Goal: Task Accomplishment & Management: Complete application form

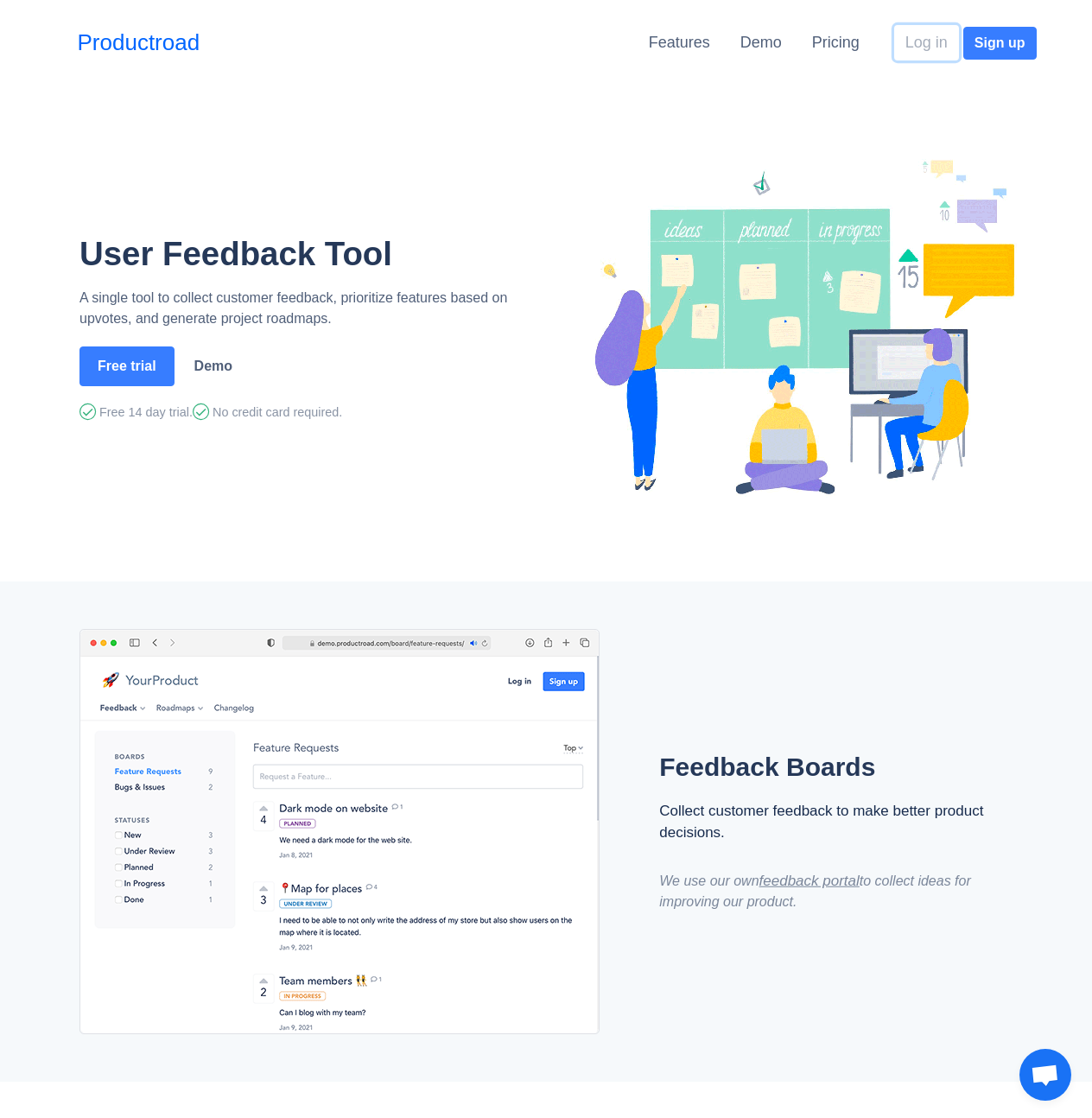
click at [908, 49] on button "Log in" at bounding box center [926, 42] width 64 height 36
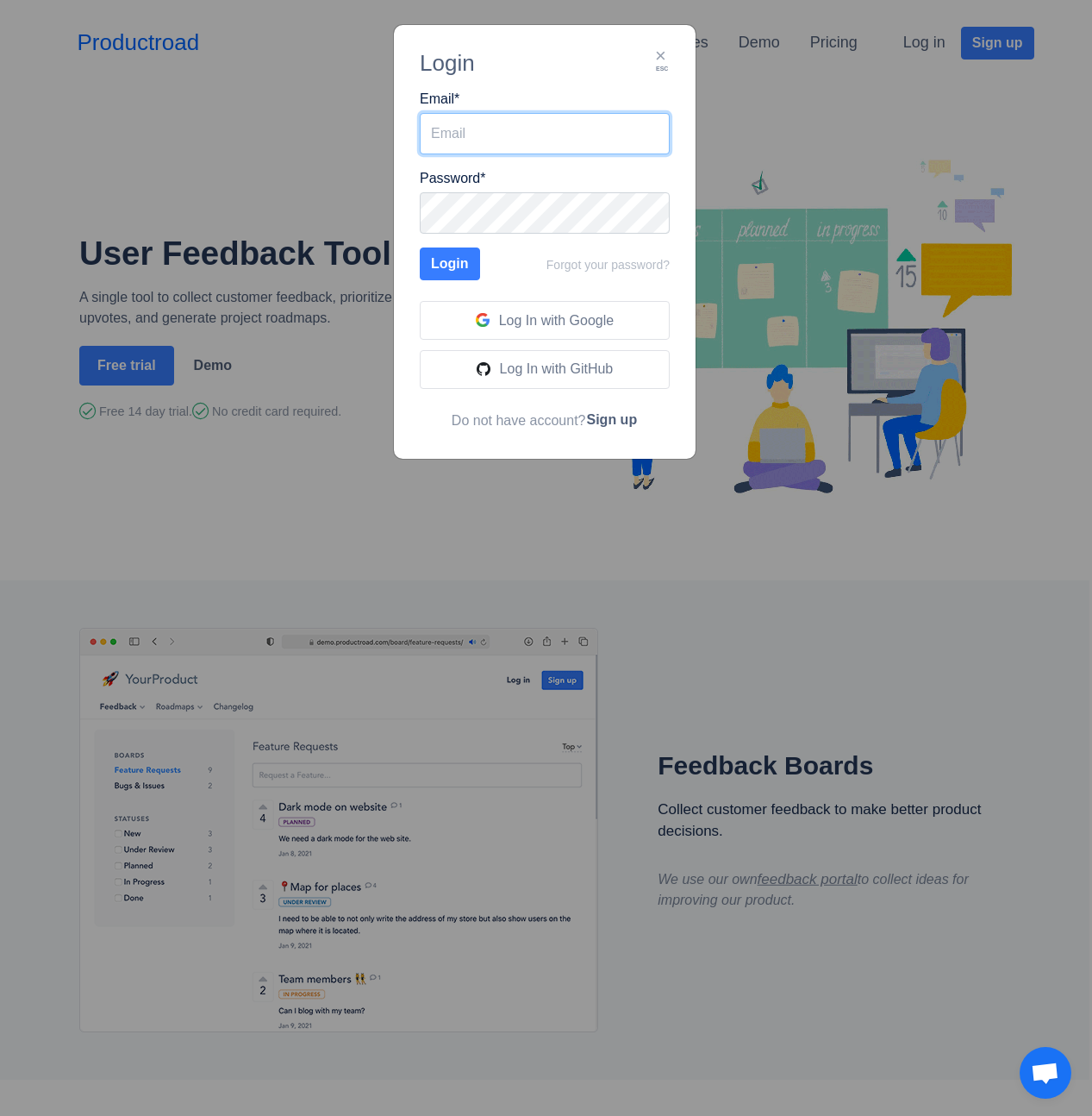
click at [492, 134] on input "Email *" at bounding box center [545, 133] width 250 height 41
click at [313, 127] on div "× esc Login Email * Password * Login Forgot your password? Log In with Google L…" at bounding box center [546, 558] width 1092 height 1116
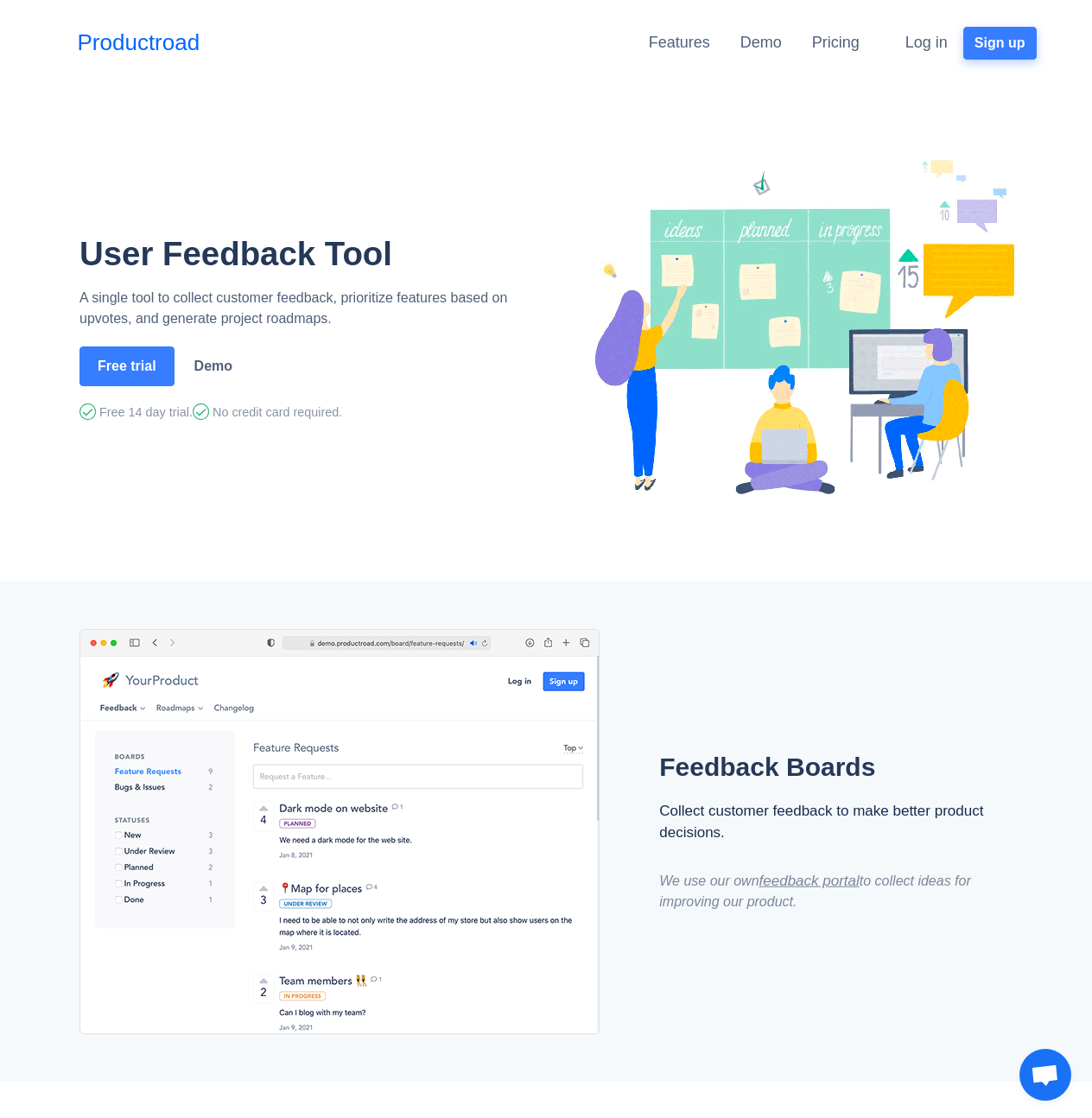
click at [988, 45] on button "Sign up" at bounding box center [1000, 43] width 73 height 33
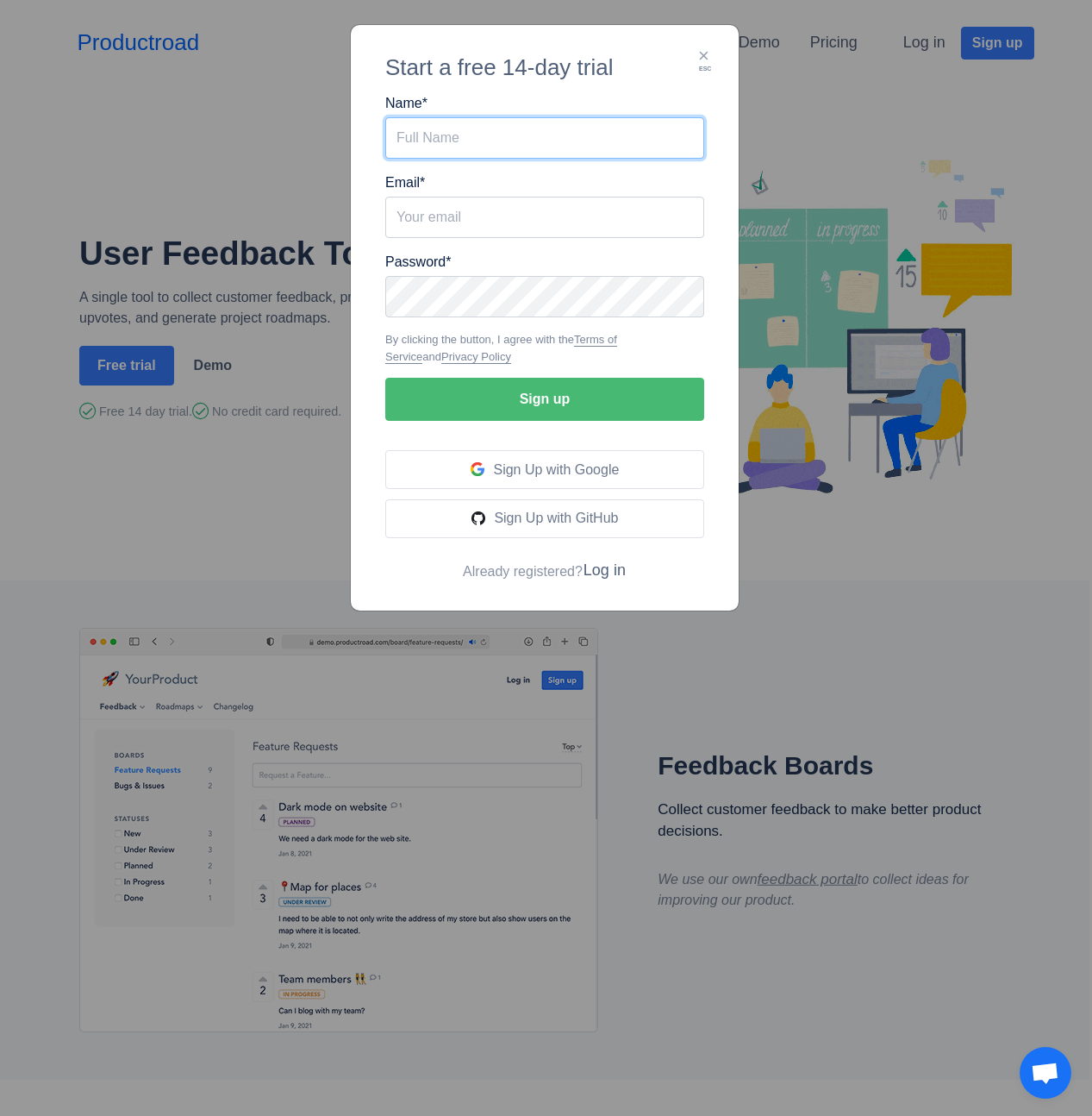
click at [467, 141] on input "Name *" at bounding box center [545, 137] width 319 height 41
type input "[PERSON_NAME]"
click at [451, 194] on div "Email *" at bounding box center [545, 205] width 319 height 65
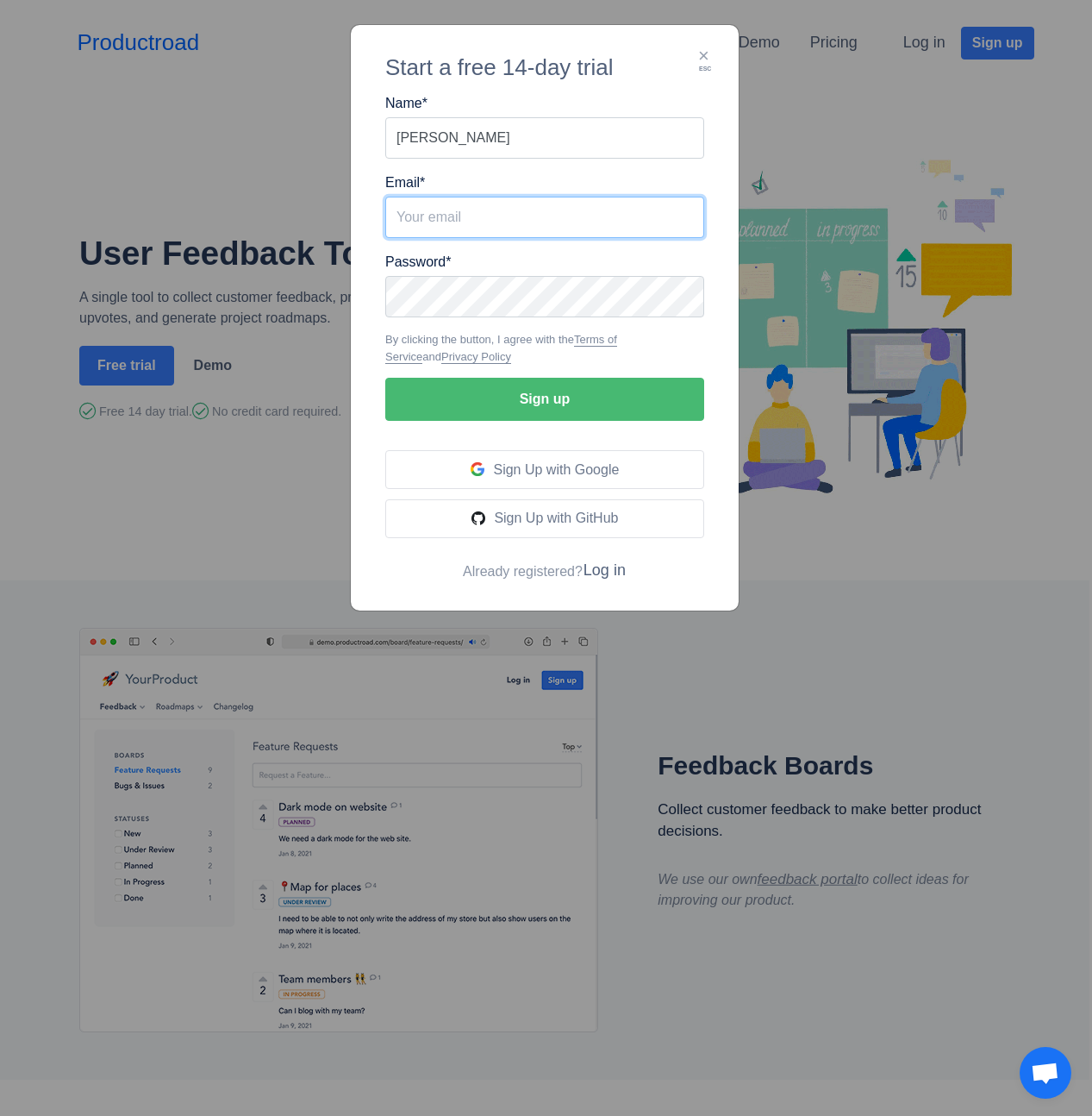
click at [480, 209] on input "Email *" at bounding box center [545, 217] width 319 height 41
type input "jmackie@cimpress.com"
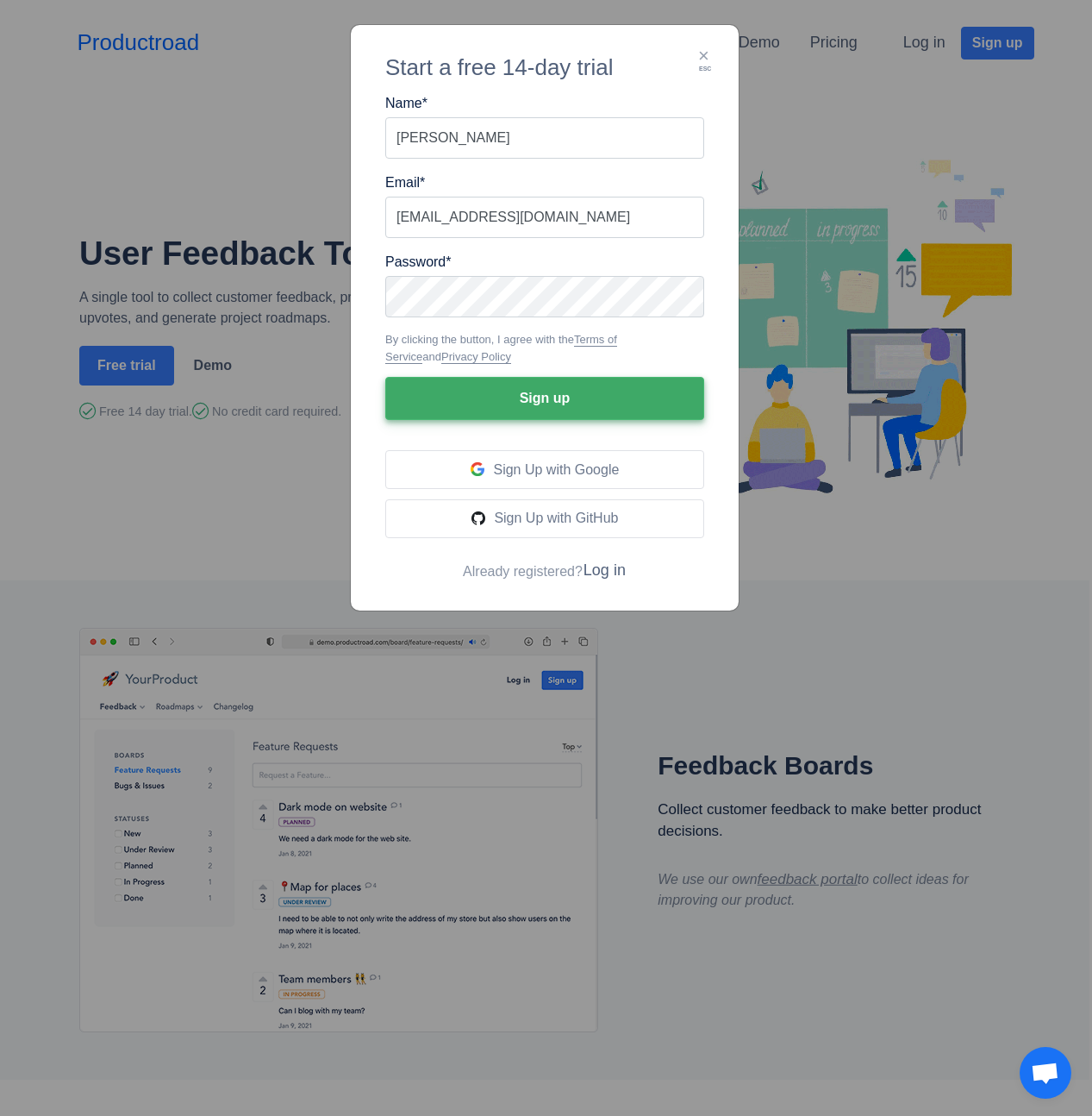
click at [526, 395] on button "Sign up" at bounding box center [545, 398] width 319 height 43
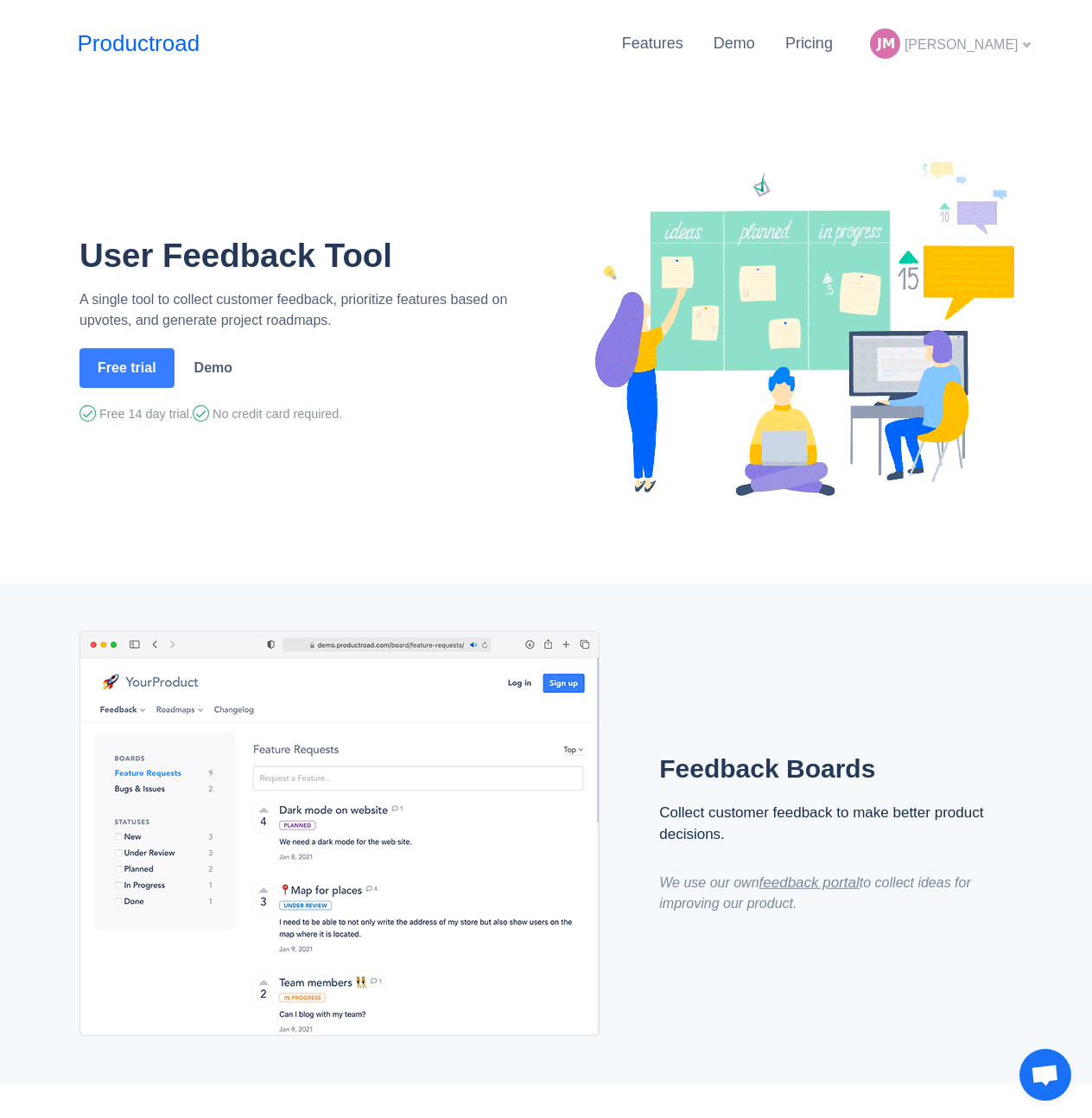
click at [1015, 47] on span "[PERSON_NAME]" at bounding box center [960, 44] width 114 height 14
click at [1014, 44] on span "[PERSON_NAME]" at bounding box center [960, 44] width 114 height 14
click at [1019, 38] on div "[PERSON_NAME]" at bounding box center [949, 43] width 174 height 44
click at [970, 125] on link "Add company" at bounding box center [965, 135] width 141 height 28
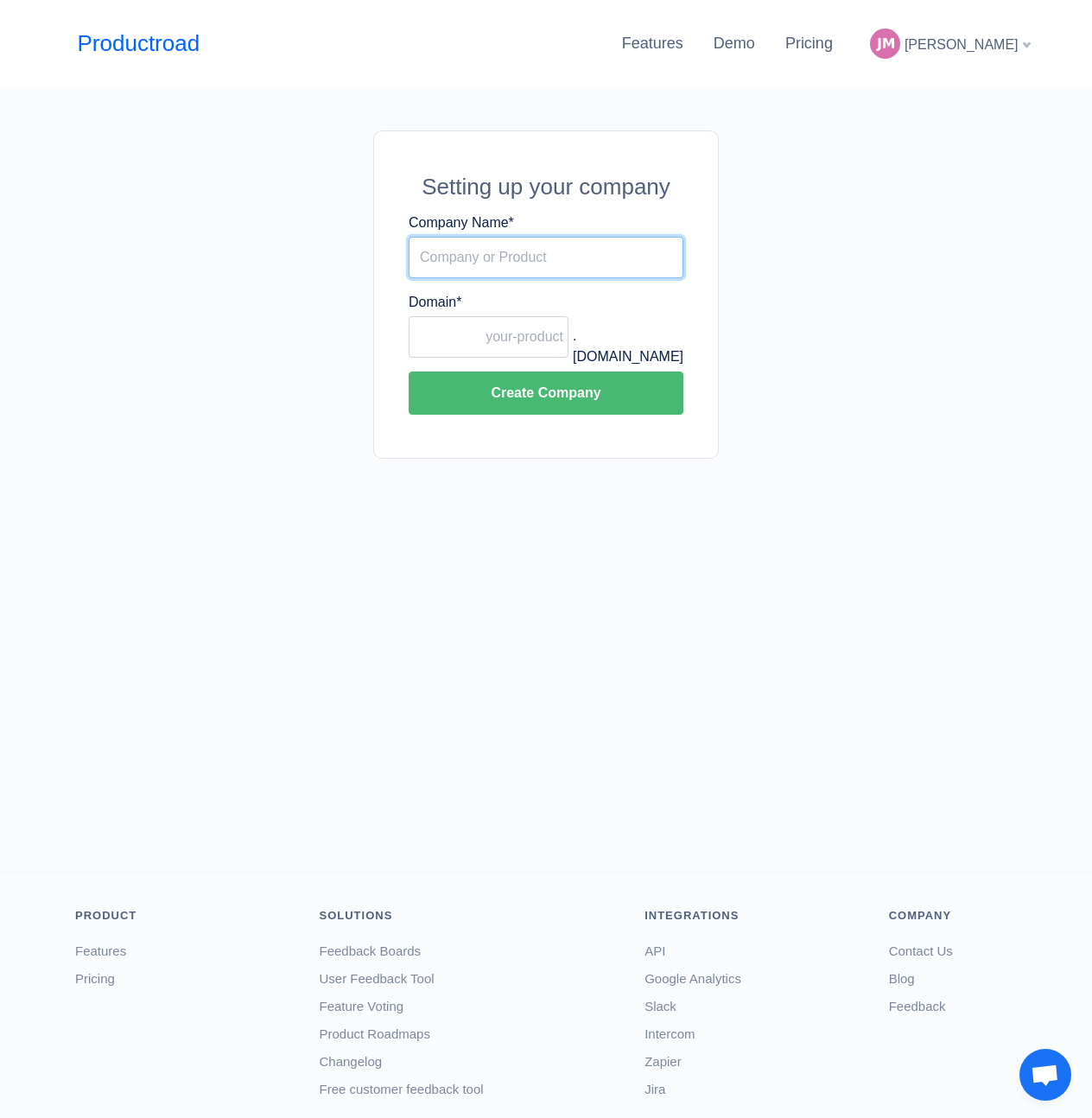
click at [542, 262] on input "Company Name *" at bounding box center [546, 256] width 275 height 41
type input "CTEXP"
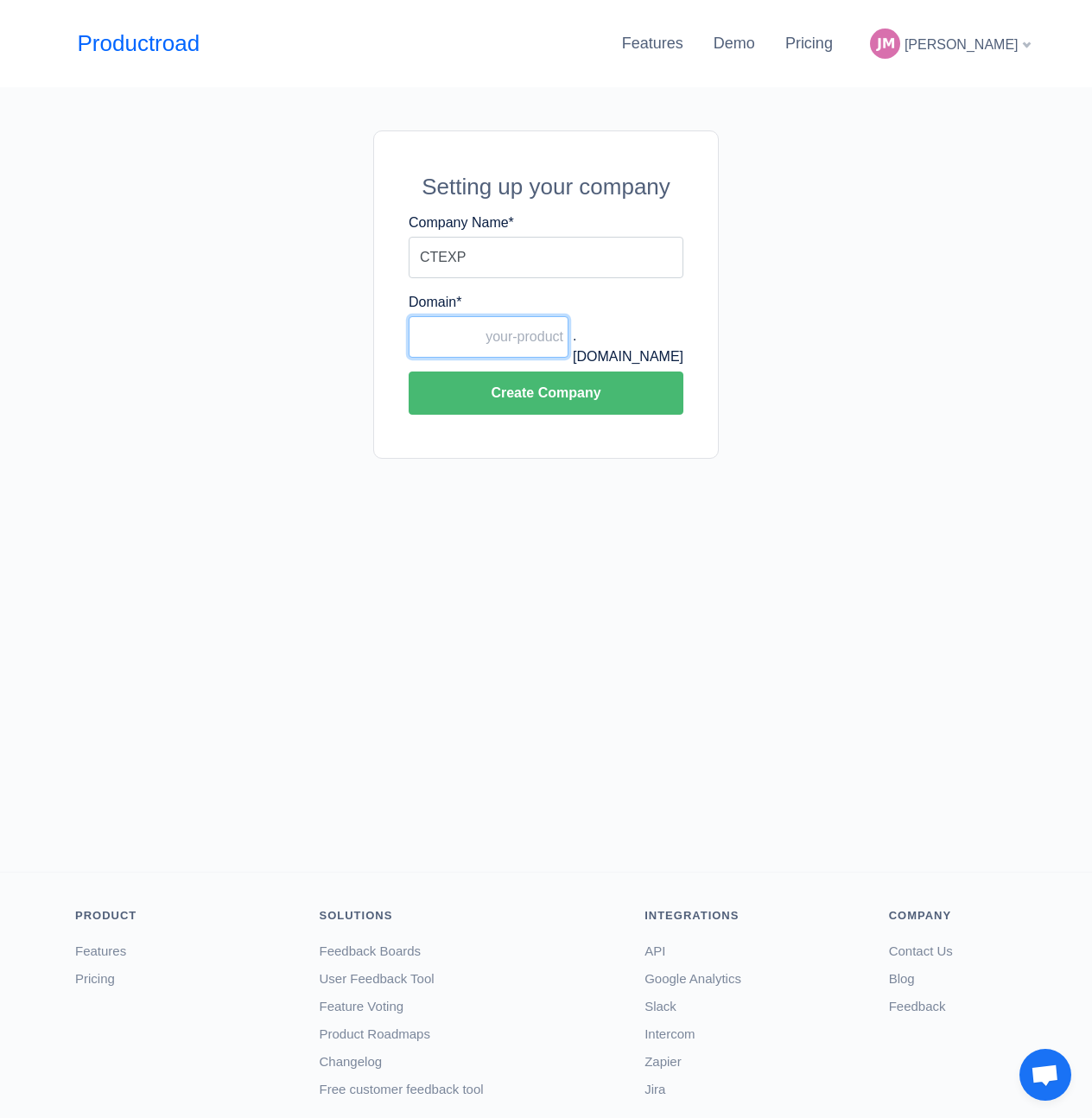
click at [526, 336] on input "Domain *" at bounding box center [488, 336] width 159 height 41
type input "ctexp"
drag, startPoint x: 479, startPoint y: 249, endPoint x: 411, endPoint y: 249, distance: 68.0
click at [411, 249] on input "CTEXP" at bounding box center [546, 256] width 275 height 41
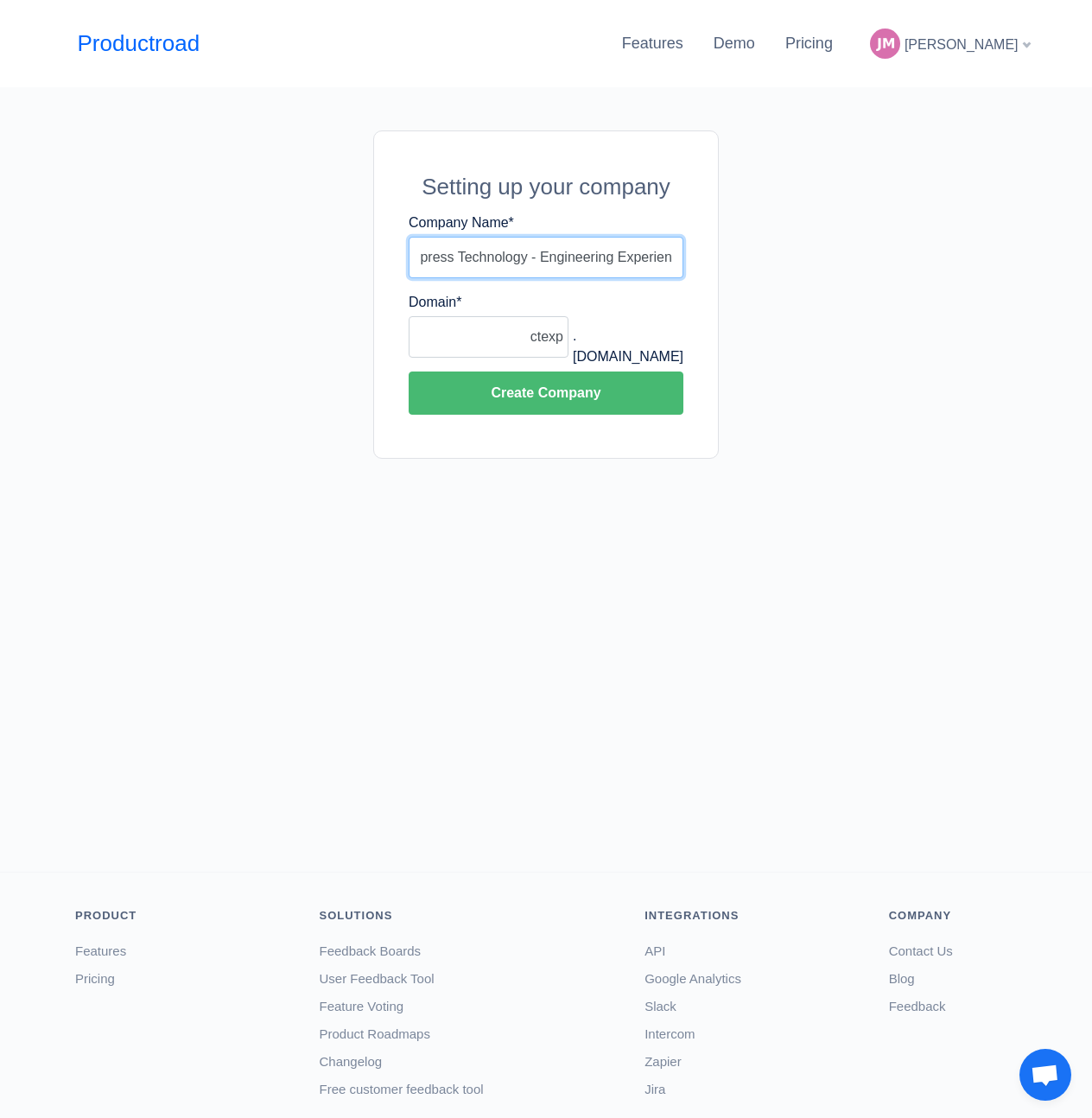
scroll to position [0, 38]
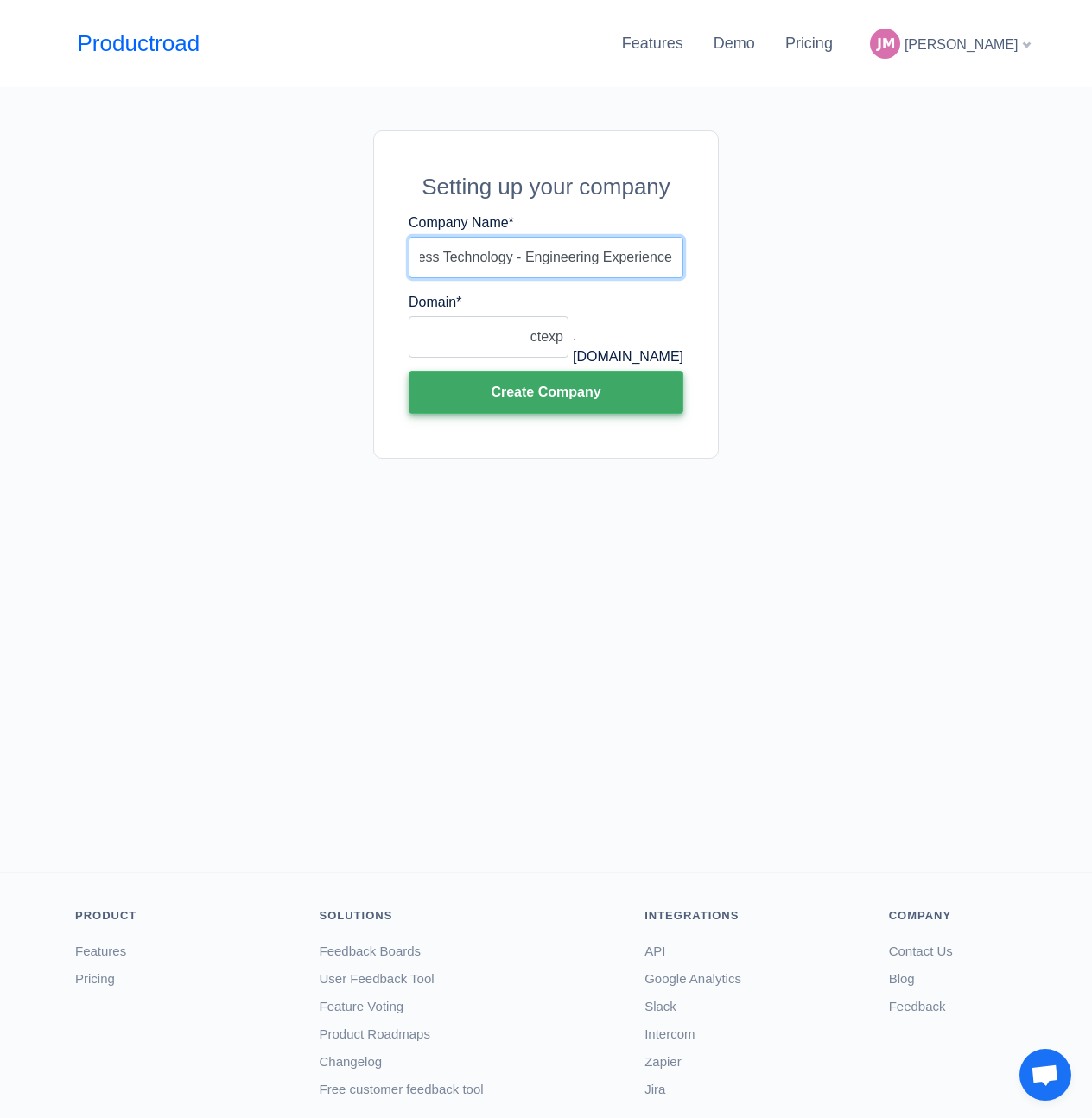
type input "Cimpress Technology - Engineering Experience"
click at [511, 390] on button "Create Company" at bounding box center [546, 392] width 275 height 43
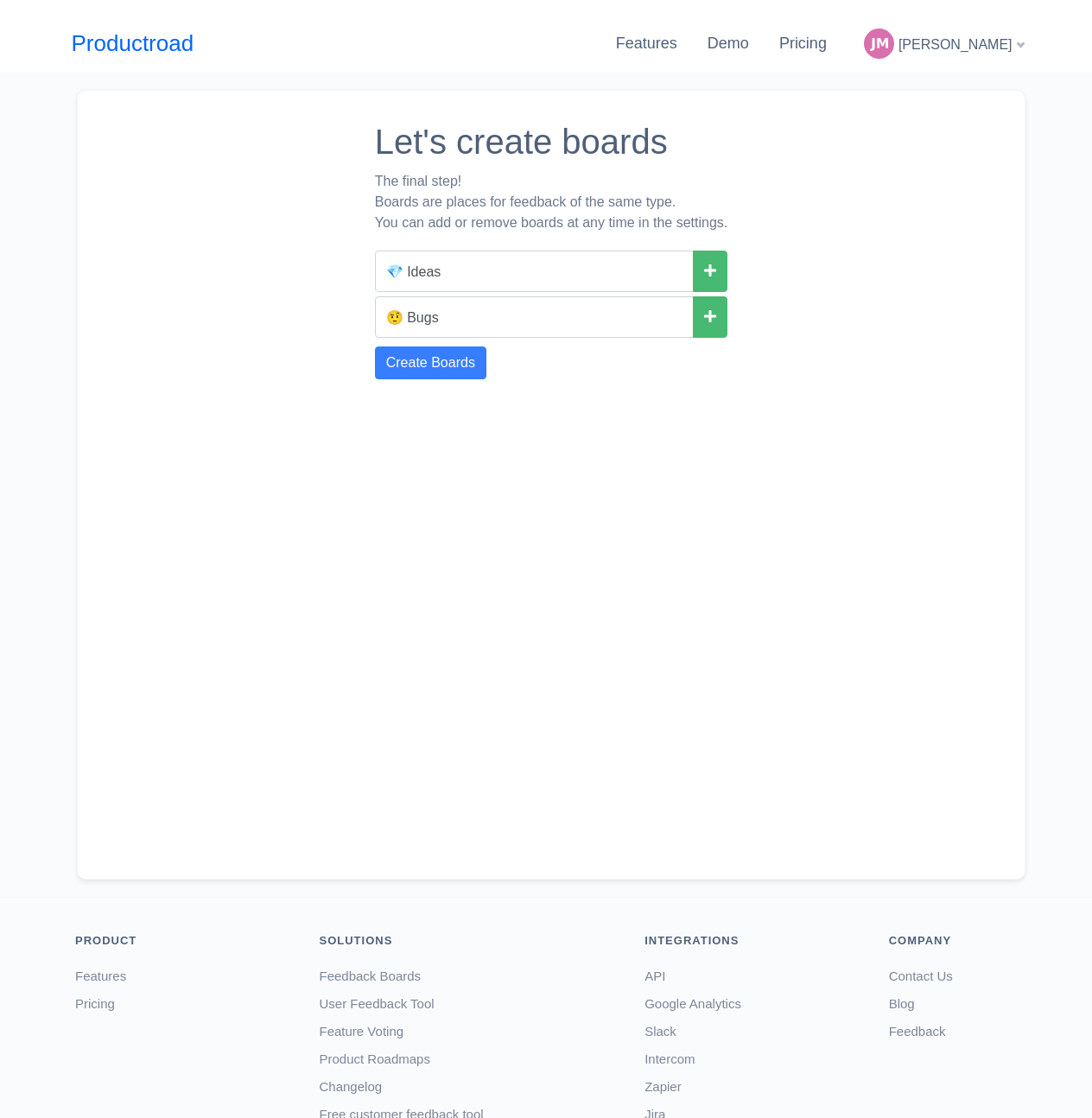
click at [824, 535] on div "Let's create boards The final step! Boards are places for feedback of the same …" at bounding box center [550, 485] width 948 height 790
click at [716, 270] on icon at bounding box center [710, 269] width 12 height 13
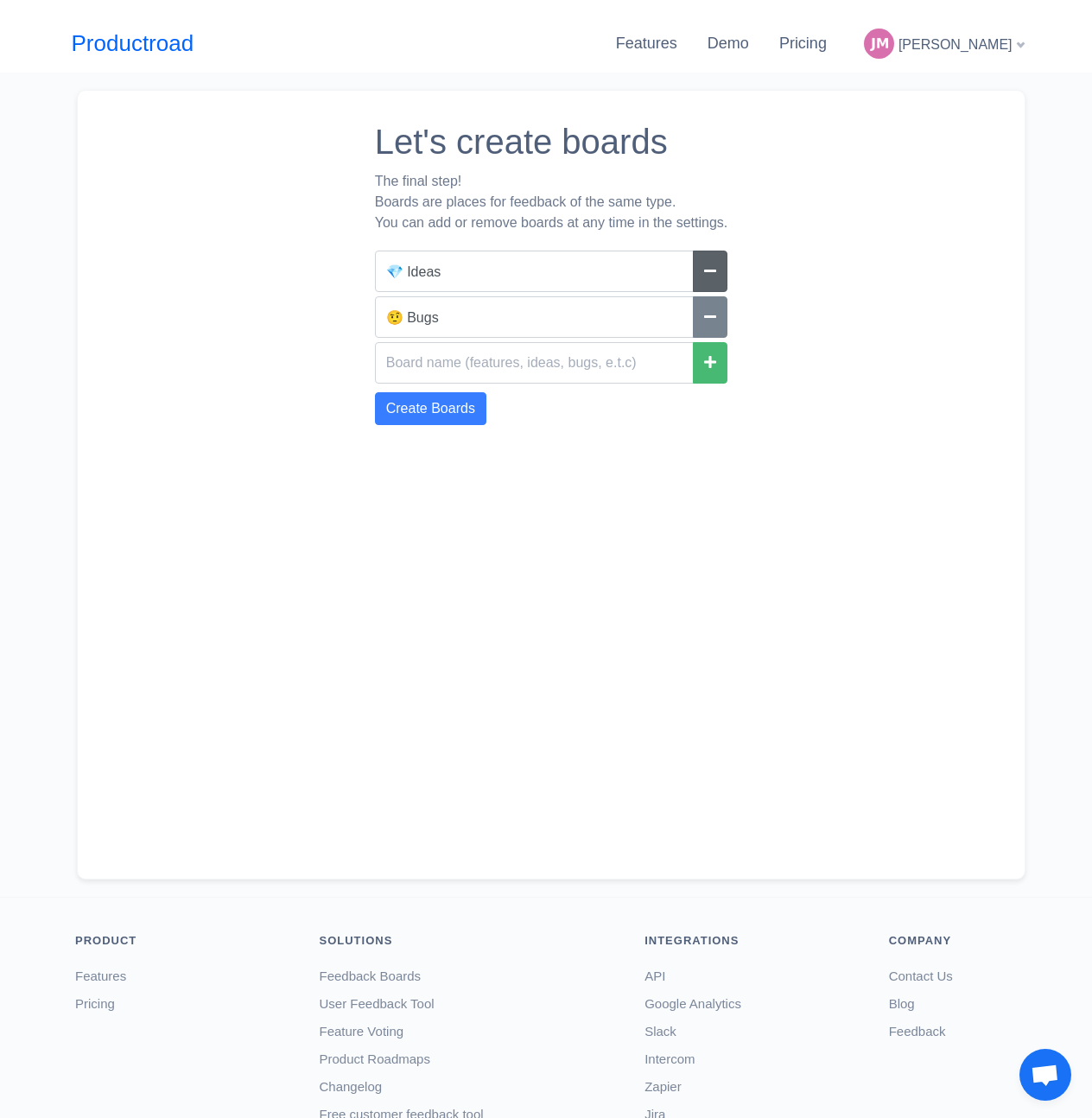
click at [724, 428] on div "Let's create boards The final step! Boards are places for feedback of the same …" at bounding box center [551, 484] width 353 height 753
click at [437, 411] on button "Create Boards" at bounding box center [430, 408] width 111 height 33
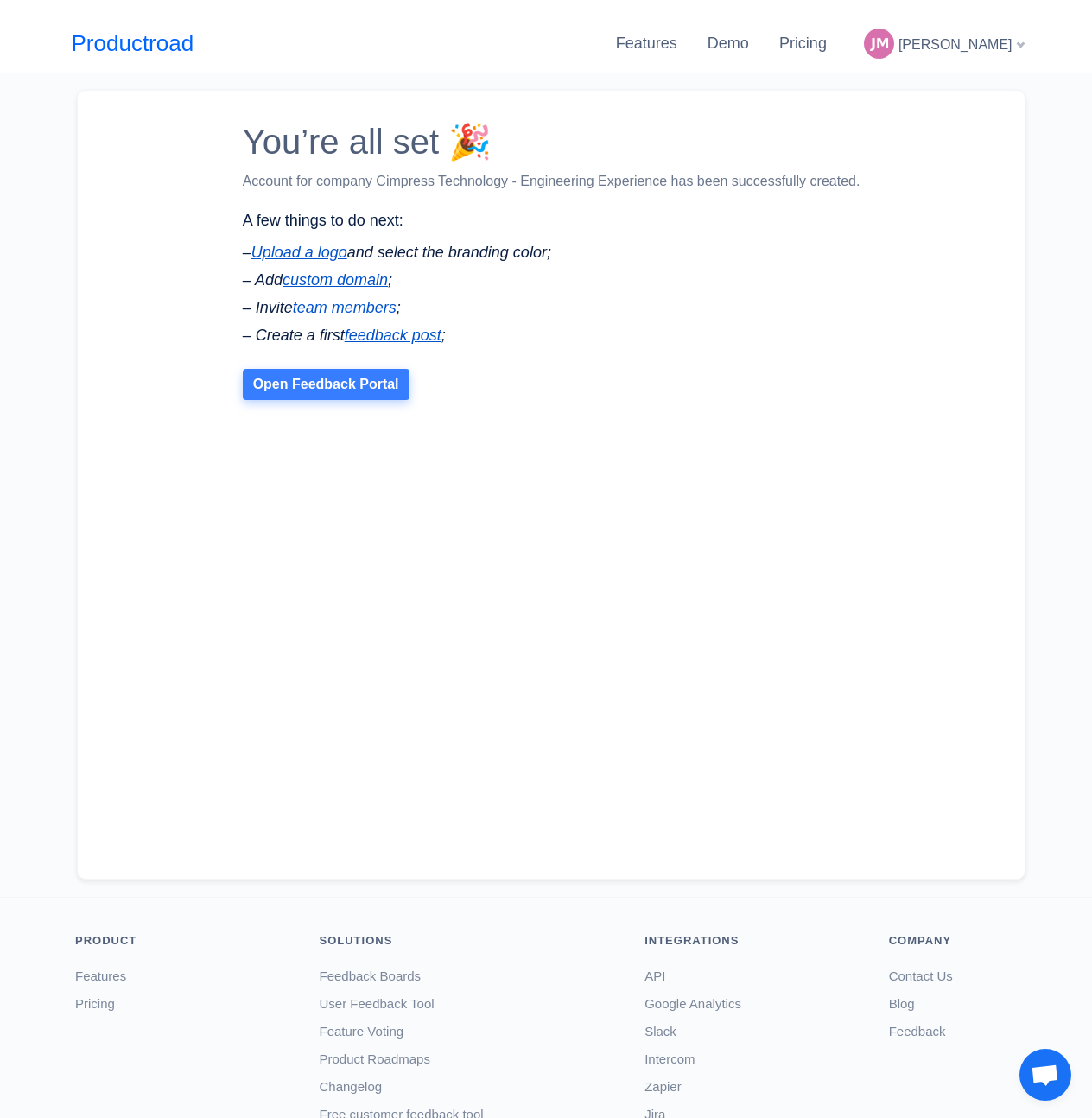
click at [302, 386] on link "Open Feedback Portal" at bounding box center [327, 384] width 167 height 31
